Goal: Task Accomplishment & Management: Use online tool/utility

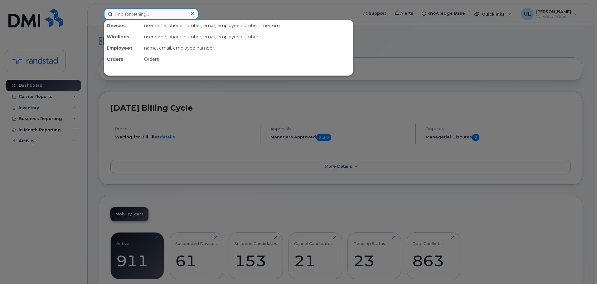
click at [168, 12] on input at bounding box center [151, 13] width 95 height 11
click at [314, 119] on div at bounding box center [298, 142] width 597 height 284
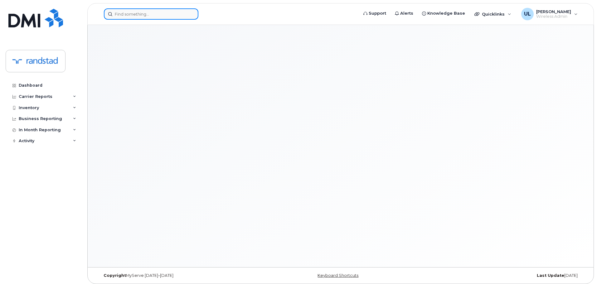
click at [154, 13] on input at bounding box center [151, 13] width 95 height 11
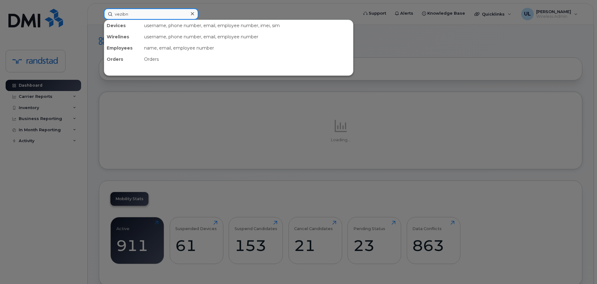
type input "vezibna"
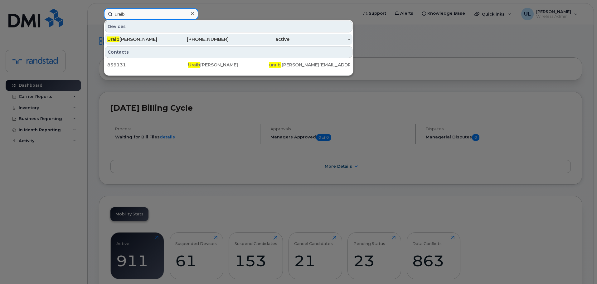
type input "uraib"
click at [179, 37] on div "[PHONE_NUMBER]" at bounding box center [198, 39] width 61 height 6
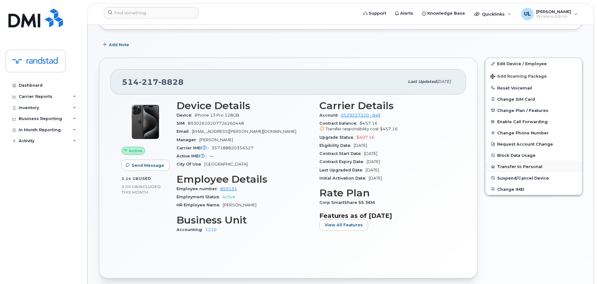
scroll to position [94, 0]
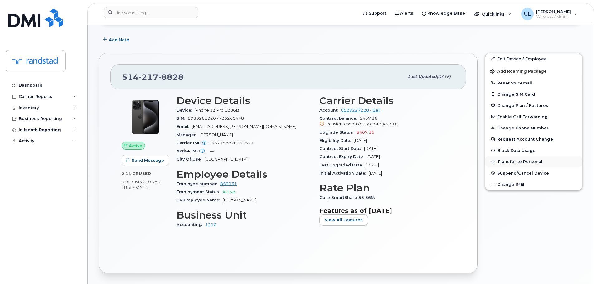
click at [525, 165] on button "Transfer to Personal" at bounding box center [534, 161] width 97 height 11
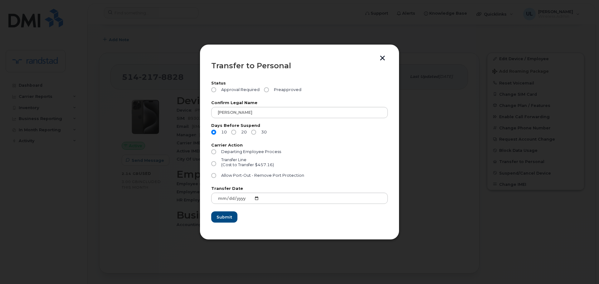
click at [380, 59] on button "button" at bounding box center [382, 59] width 9 height 7
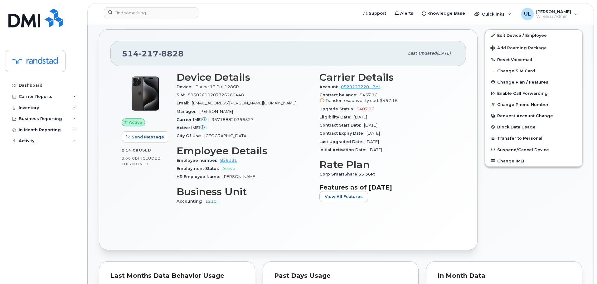
scroll to position [62, 0]
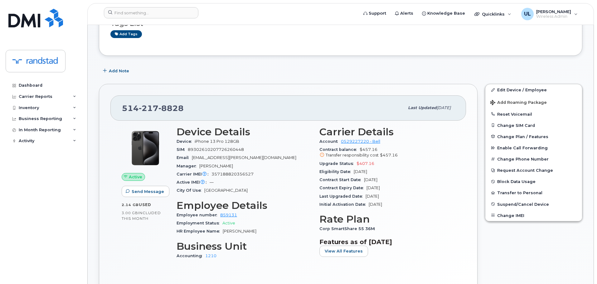
click at [350, 103] on div "514 217 8828" at bounding box center [263, 107] width 282 height 13
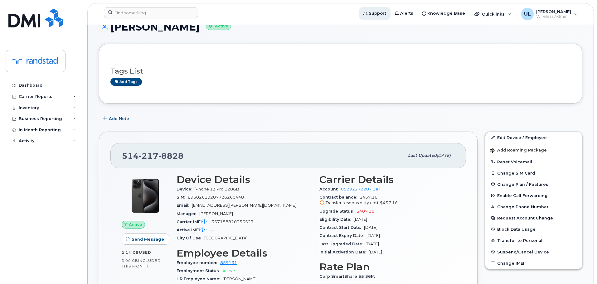
scroll to position [0, 0]
